Goal: Find specific page/section: Find specific page/section

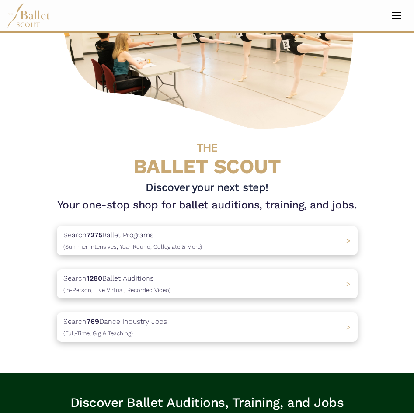
scroll to position [123, 0]
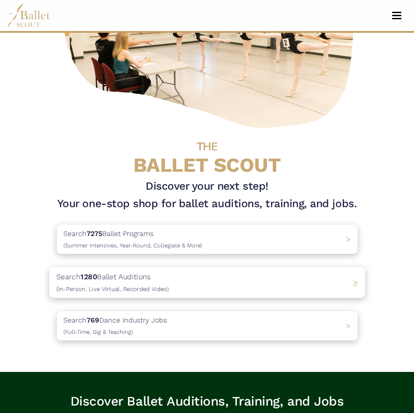
click at [108, 279] on p "Search 1280 Ballet Auditions (In-Person, Live Virtual, Recorded Video)" at bounding box center [112, 283] width 112 height 24
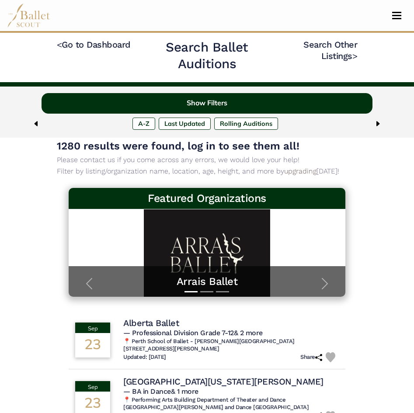
click at [193, 109] on button "Show Filters" at bounding box center [208, 103] width 332 height 21
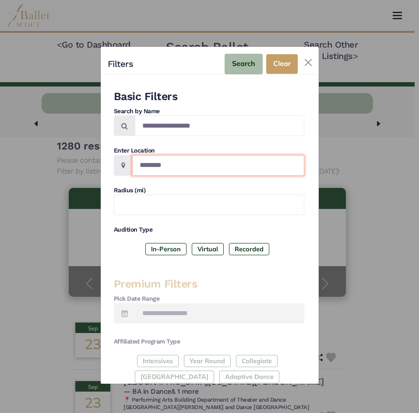
click at [162, 162] on input "Location" at bounding box center [218, 165] width 172 height 21
click at [158, 247] on label "In-Person" at bounding box center [165, 249] width 41 height 12
